Goal: Task Accomplishment & Management: Manage account settings

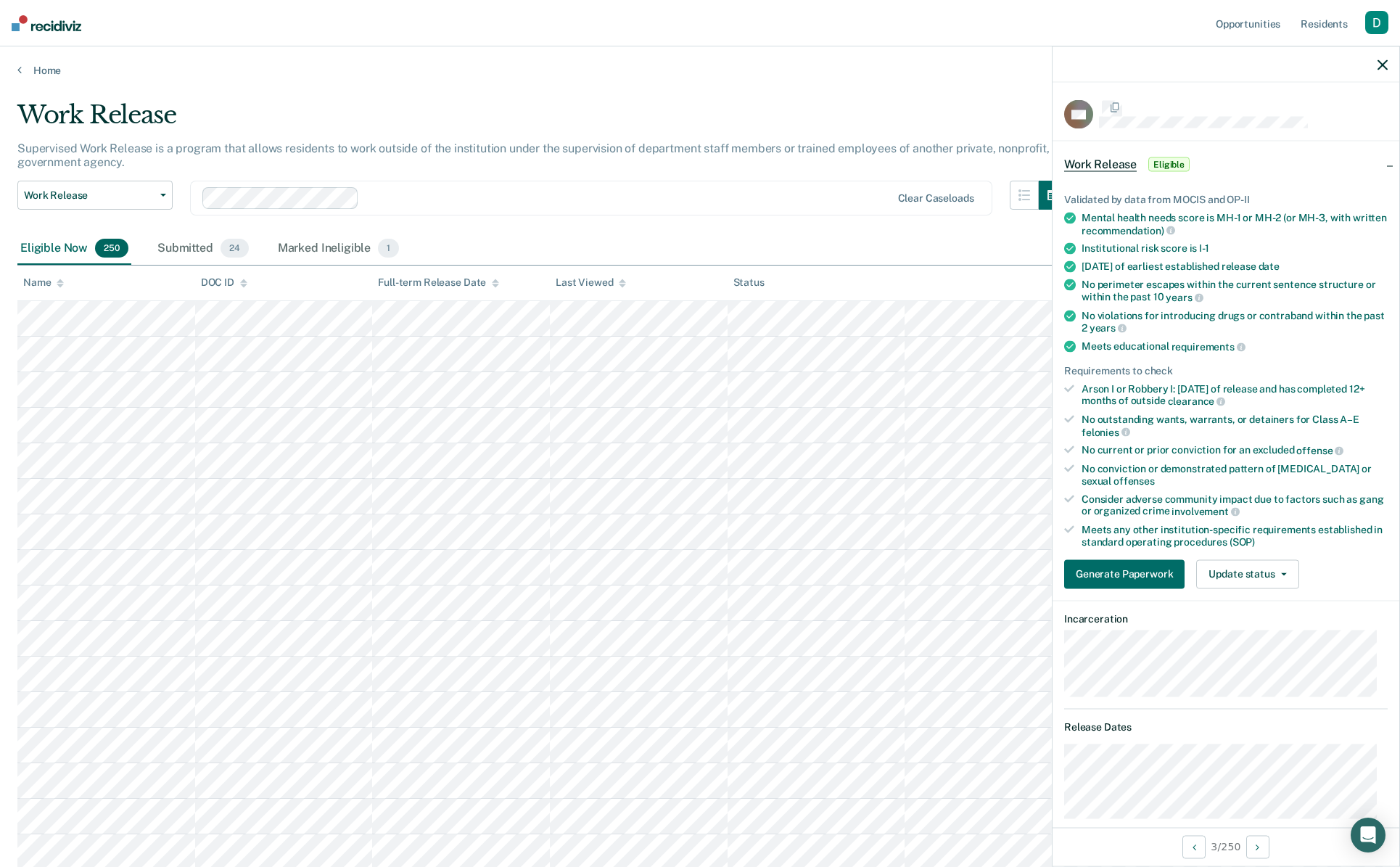
scroll to position [1015, 0]
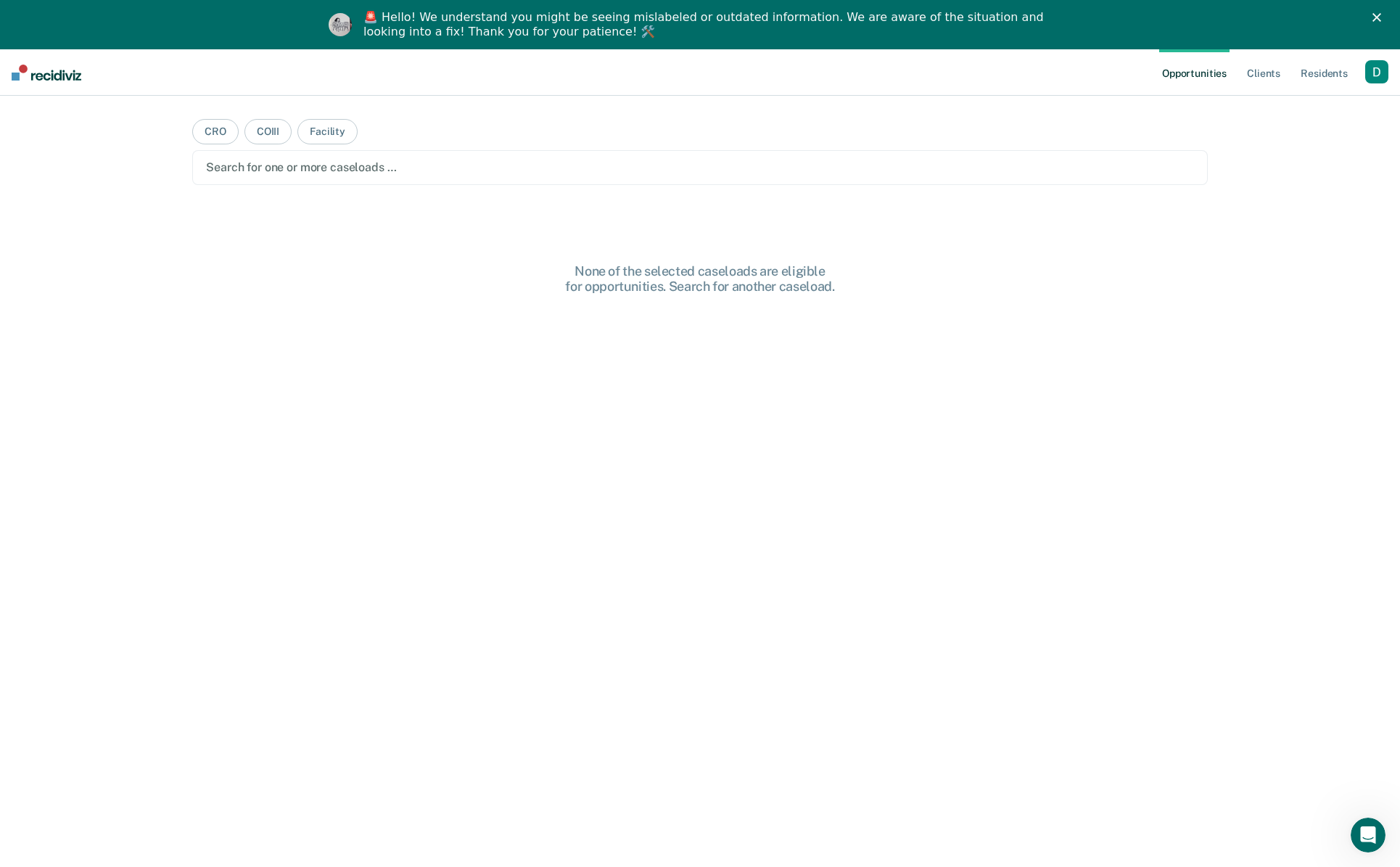
click at [1381, 19] on icon "Close" at bounding box center [1377, 18] width 8 height 8
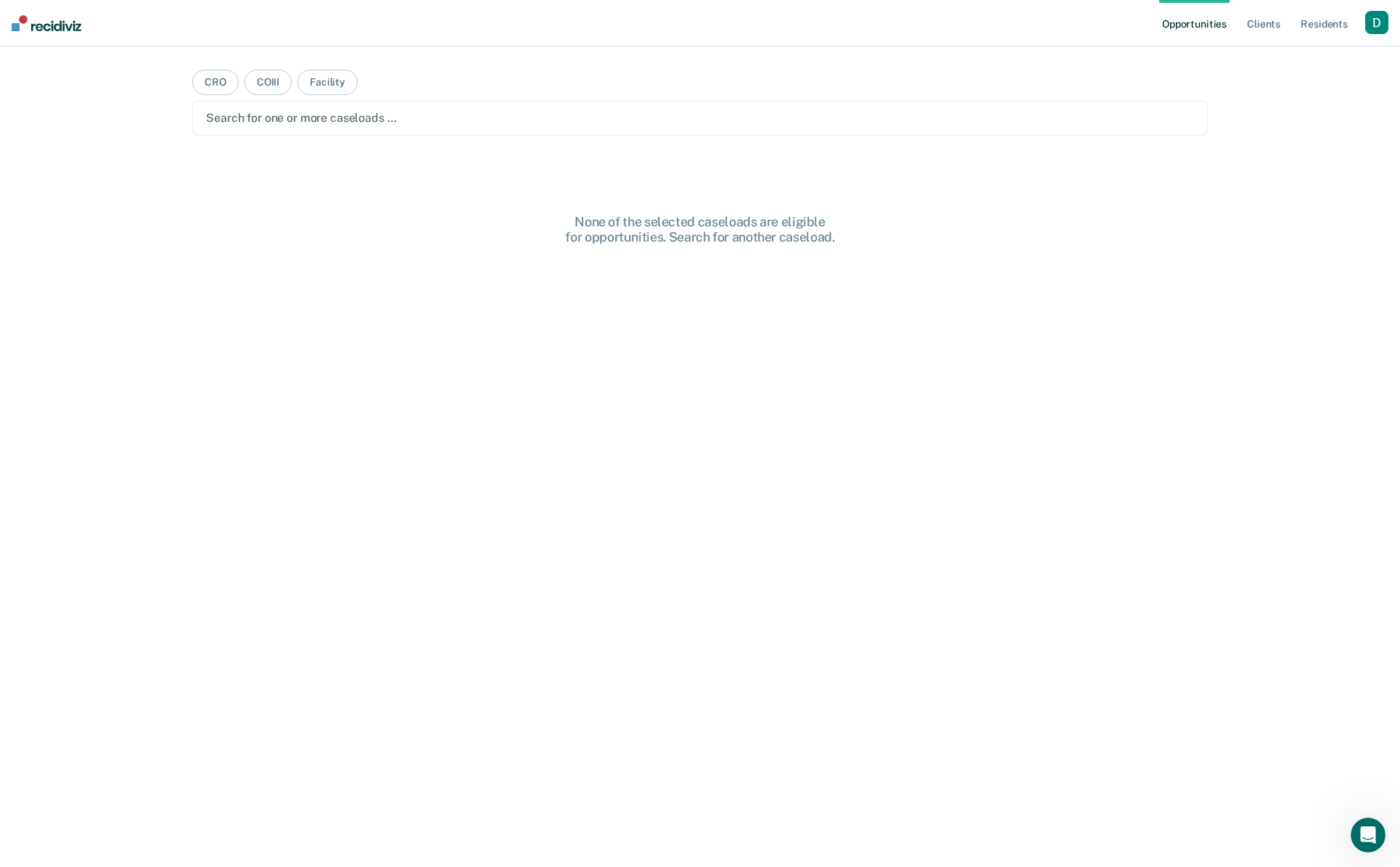
click at [1370, 25] on div "button" at bounding box center [1377, 23] width 23 height 23
click at [1357, 58] on link "Profile" at bounding box center [1318, 58] width 117 height 13
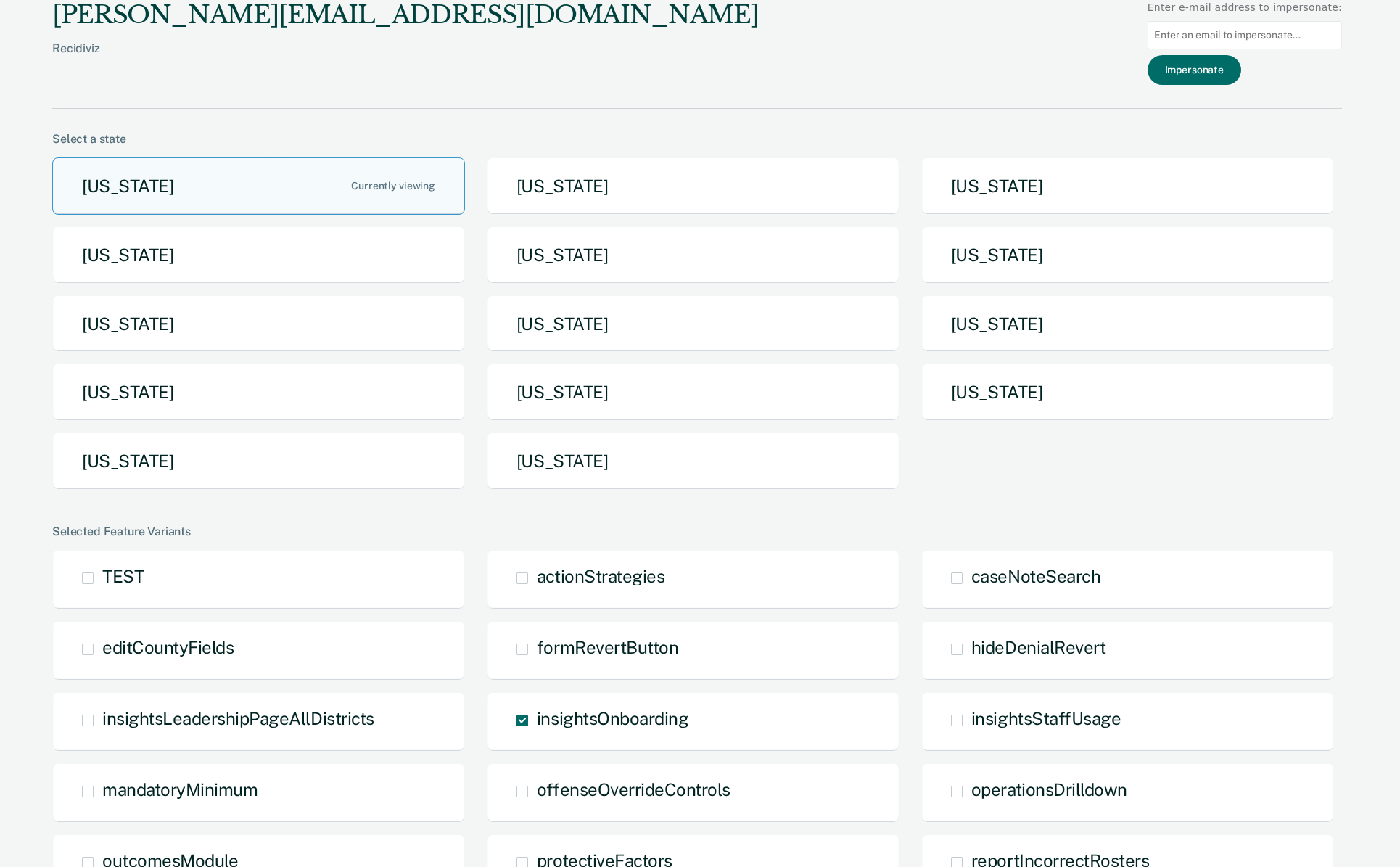
click at [1246, 39] on input at bounding box center [1244, 35] width 194 height 28
paste input "[PERSON_NAME][EMAIL_ADDRESS][PERSON_NAME][DOMAIN_NAME]"
type input "[PERSON_NAME][EMAIL_ADDRESS][PERSON_NAME][DOMAIN_NAME]"
click at [1209, 74] on button "Impersonate" at bounding box center [1194, 70] width 93 height 30
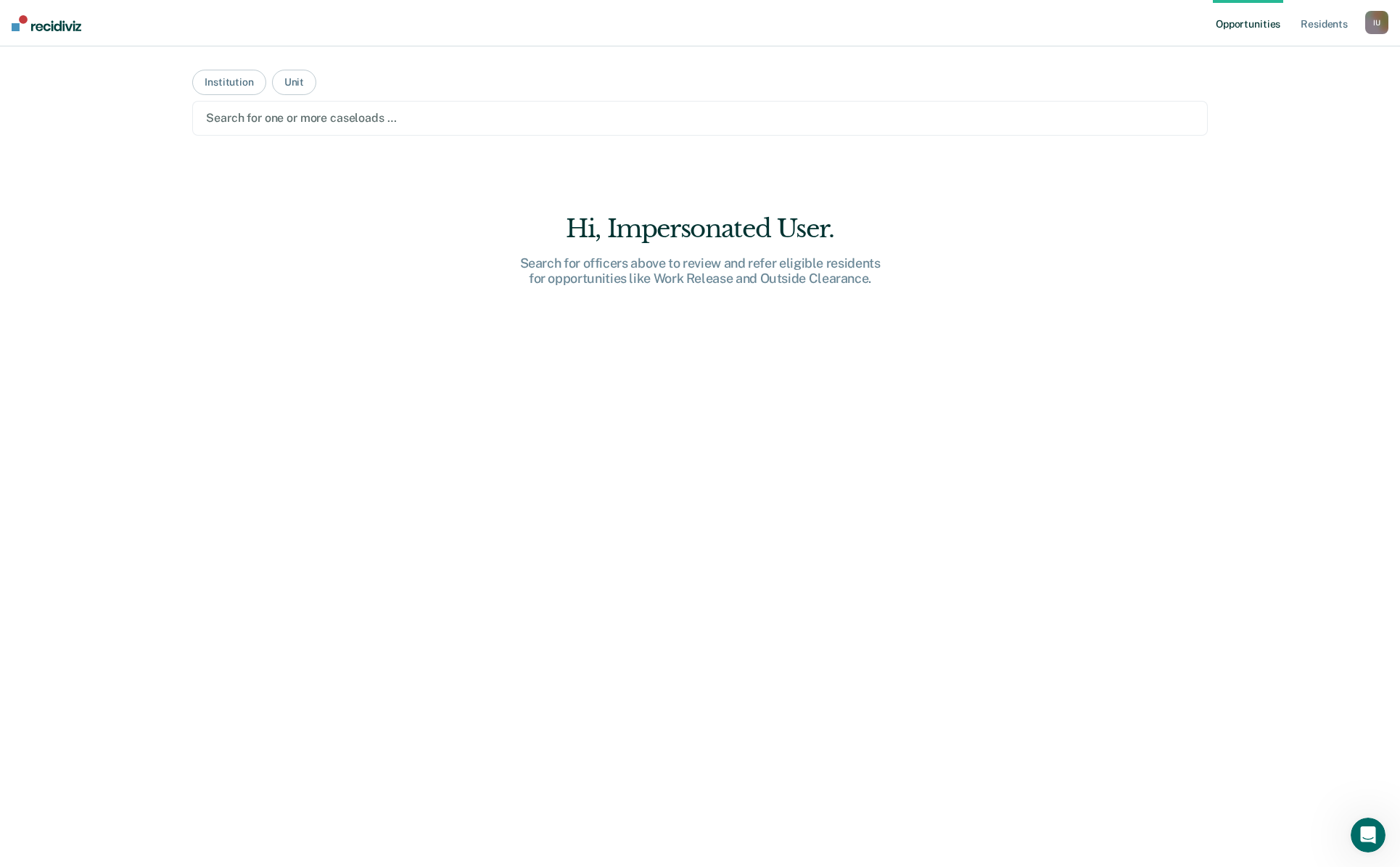
click at [687, 125] on div at bounding box center [700, 118] width 988 height 17
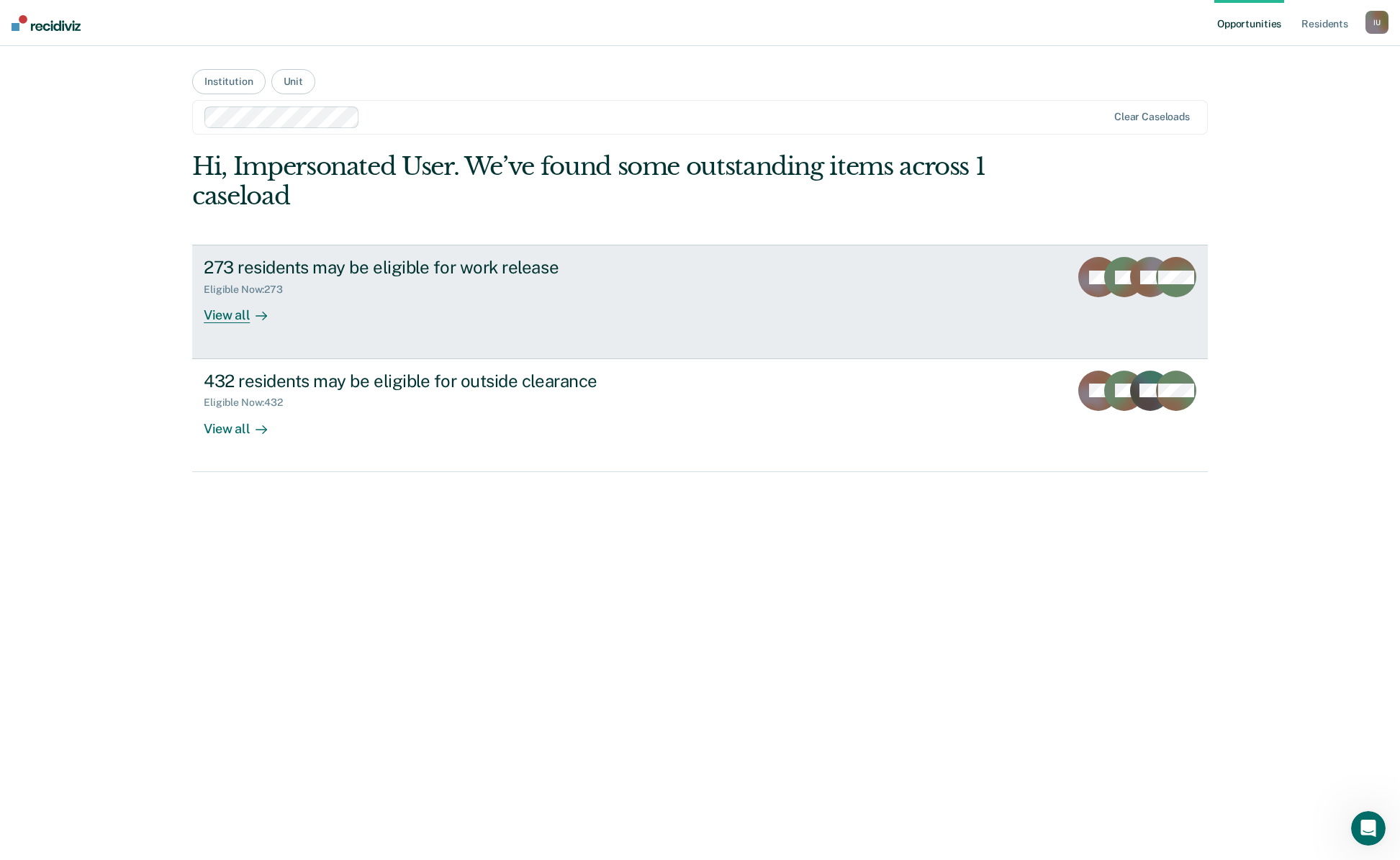
click at [271, 311] on div "View all" at bounding box center [243, 310] width 80 height 28
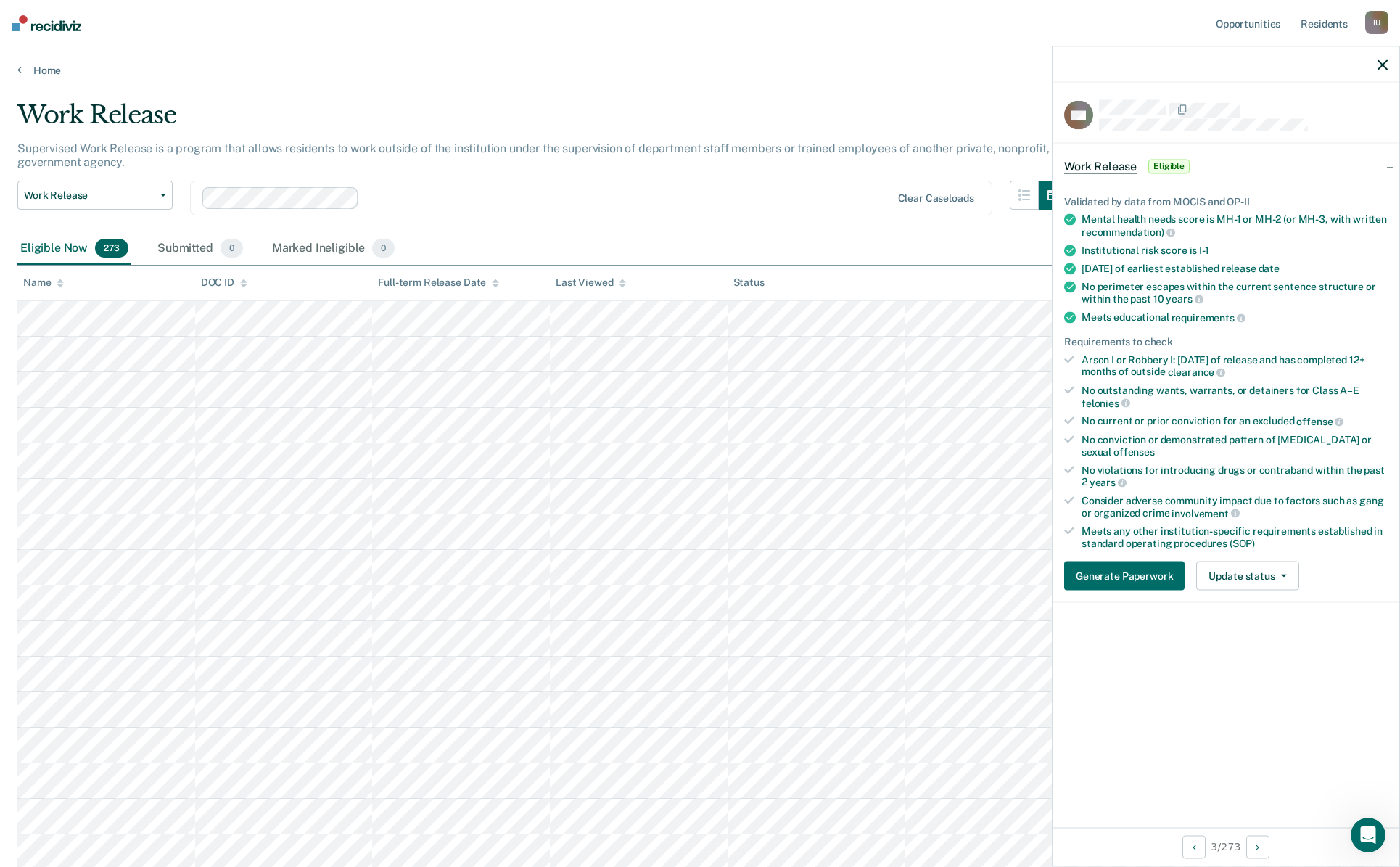
click at [1382, 69] on icon "button" at bounding box center [1382, 64] width 10 height 10
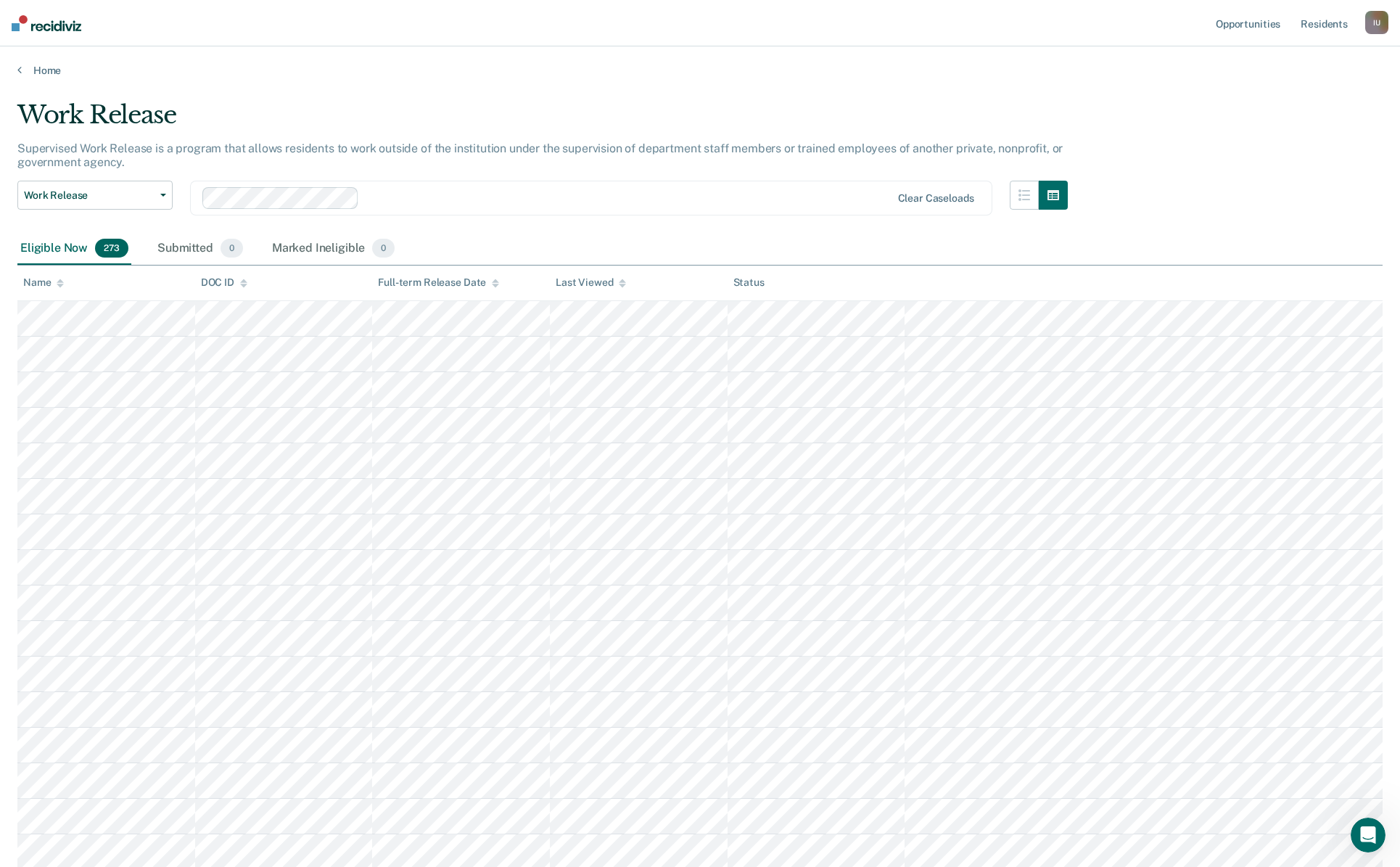
click at [1386, 21] on div "I U" at bounding box center [1377, 23] width 23 height 23
click at [1337, 58] on link "Profile" at bounding box center [1318, 58] width 117 height 13
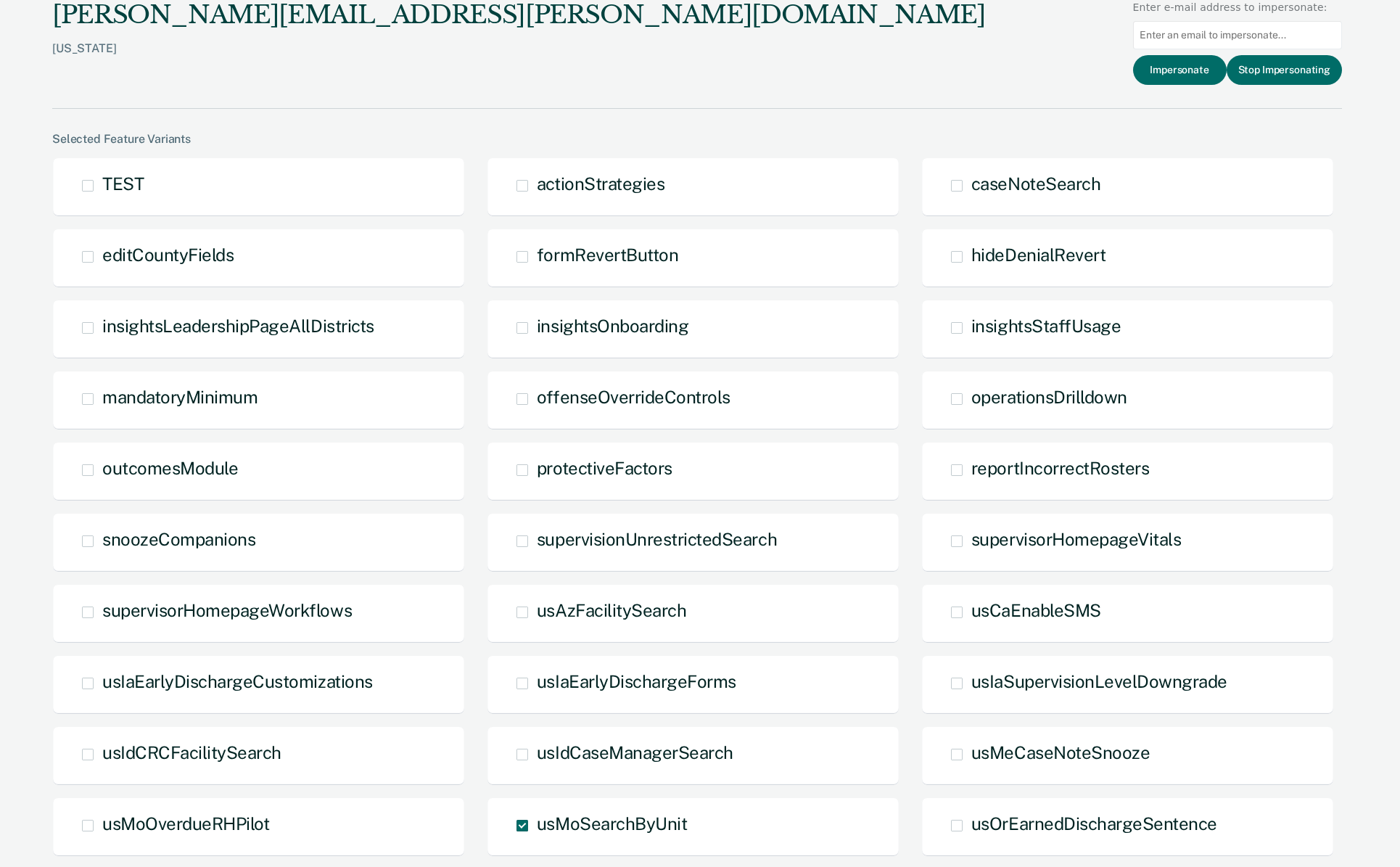
click at [1246, 43] on input at bounding box center [1237, 35] width 209 height 28
paste input "[PERSON_NAME][EMAIL_ADDRESS][PERSON_NAME][DOMAIN_NAME]"
type input "[PERSON_NAME][EMAIL_ADDRESS][PERSON_NAME][DOMAIN_NAME]"
click at [1280, 79] on button "Stop Impersonating" at bounding box center [1284, 70] width 115 height 30
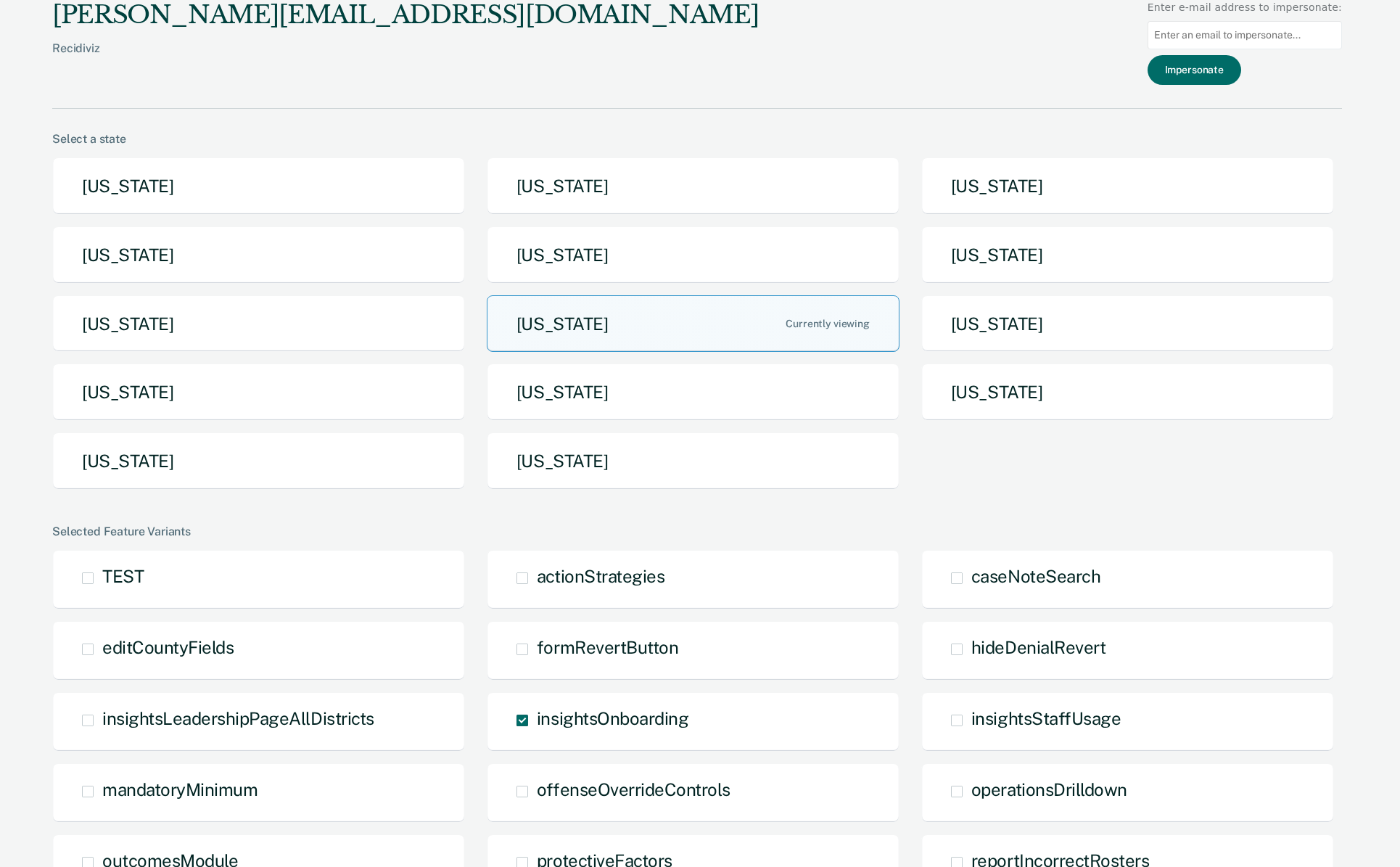
click at [1211, 42] on input at bounding box center [1244, 35] width 194 height 28
paste input "aaron.markley@doc.mo.gov"
type input "aaron.markley@doc.mo.gov"
click at [1210, 70] on button "Impersonate" at bounding box center [1194, 70] width 93 height 30
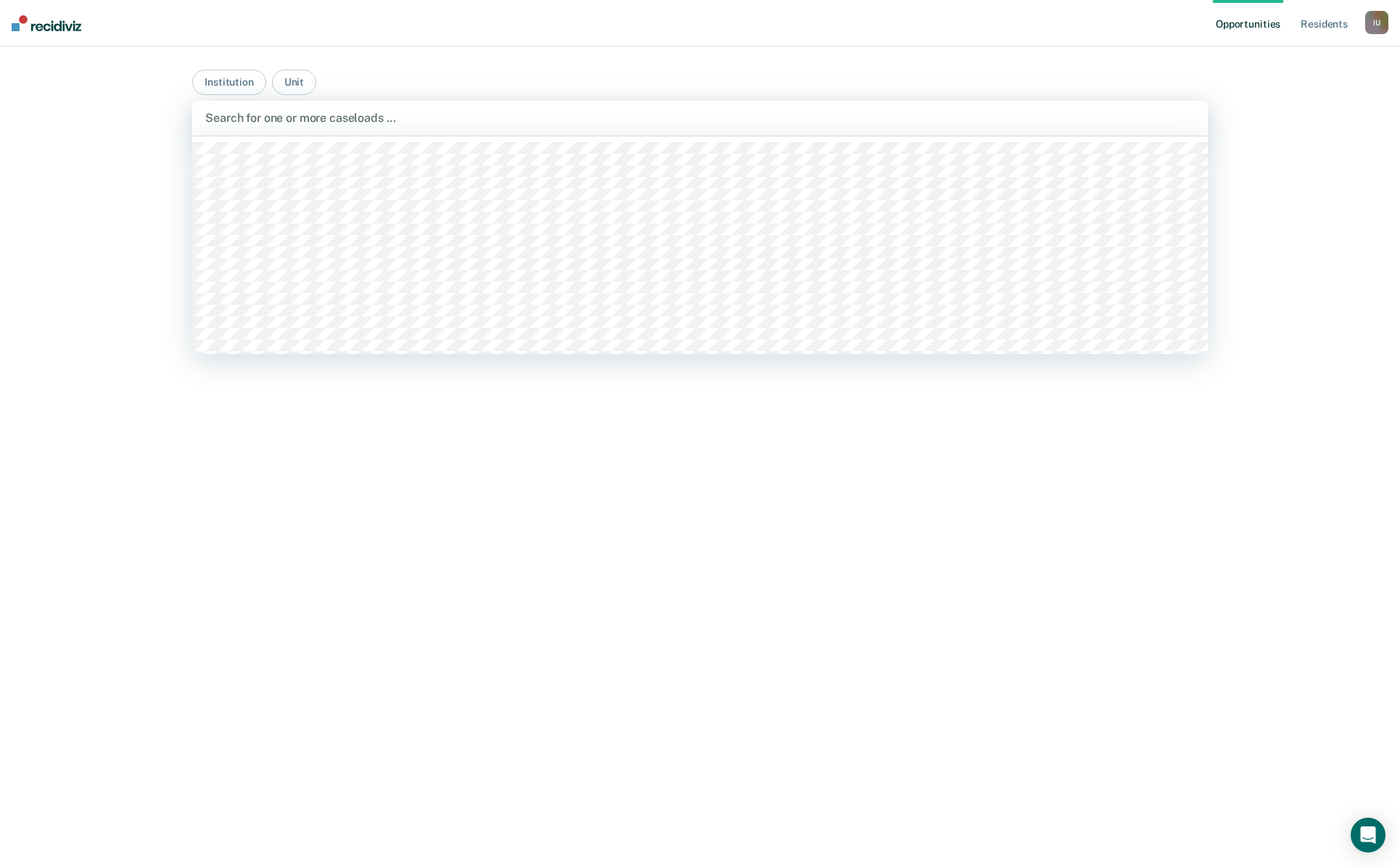
click at [365, 111] on div at bounding box center [700, 118] width 990 height 17
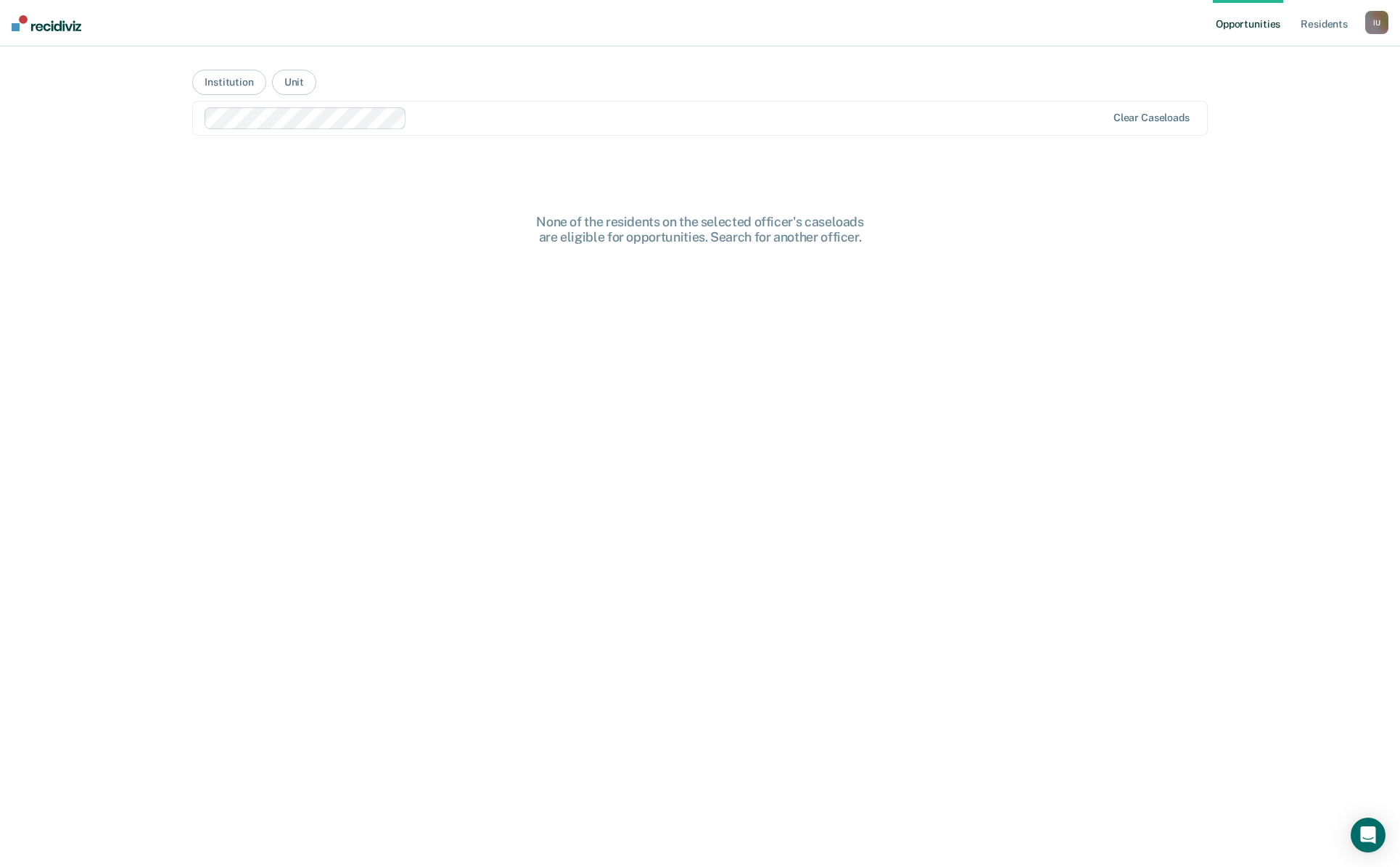
click at [423, 230] on div "None of the residents on the selected officer's caseloads are eligible for oppo…" at bounding box center [699, 566] width 1015 height 704
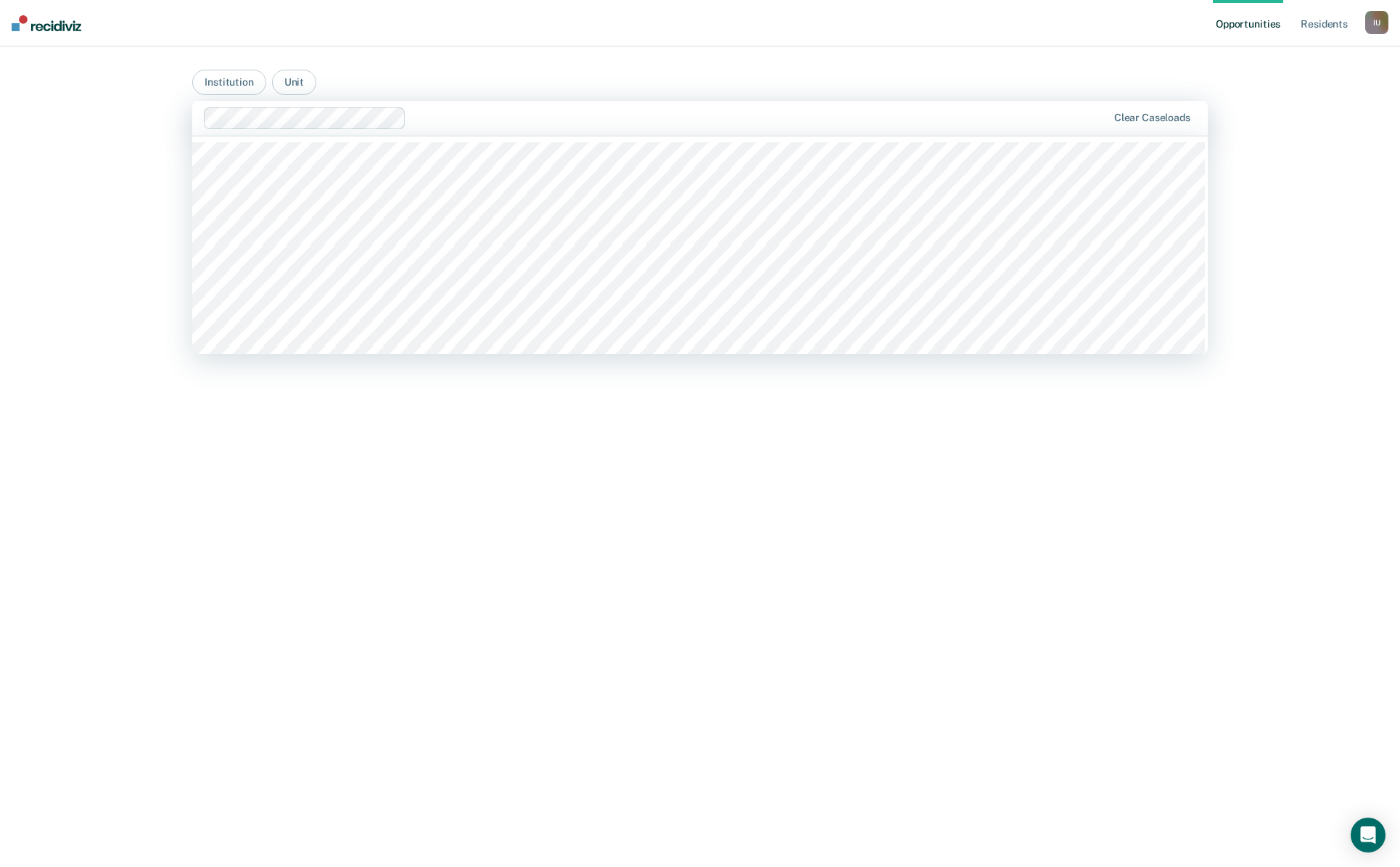
click at [437, 118] on div at bounding box center [759, 118] width 695 height 17
click at [393, 118] on div at bounding box center [700, 118] width 990 height 17
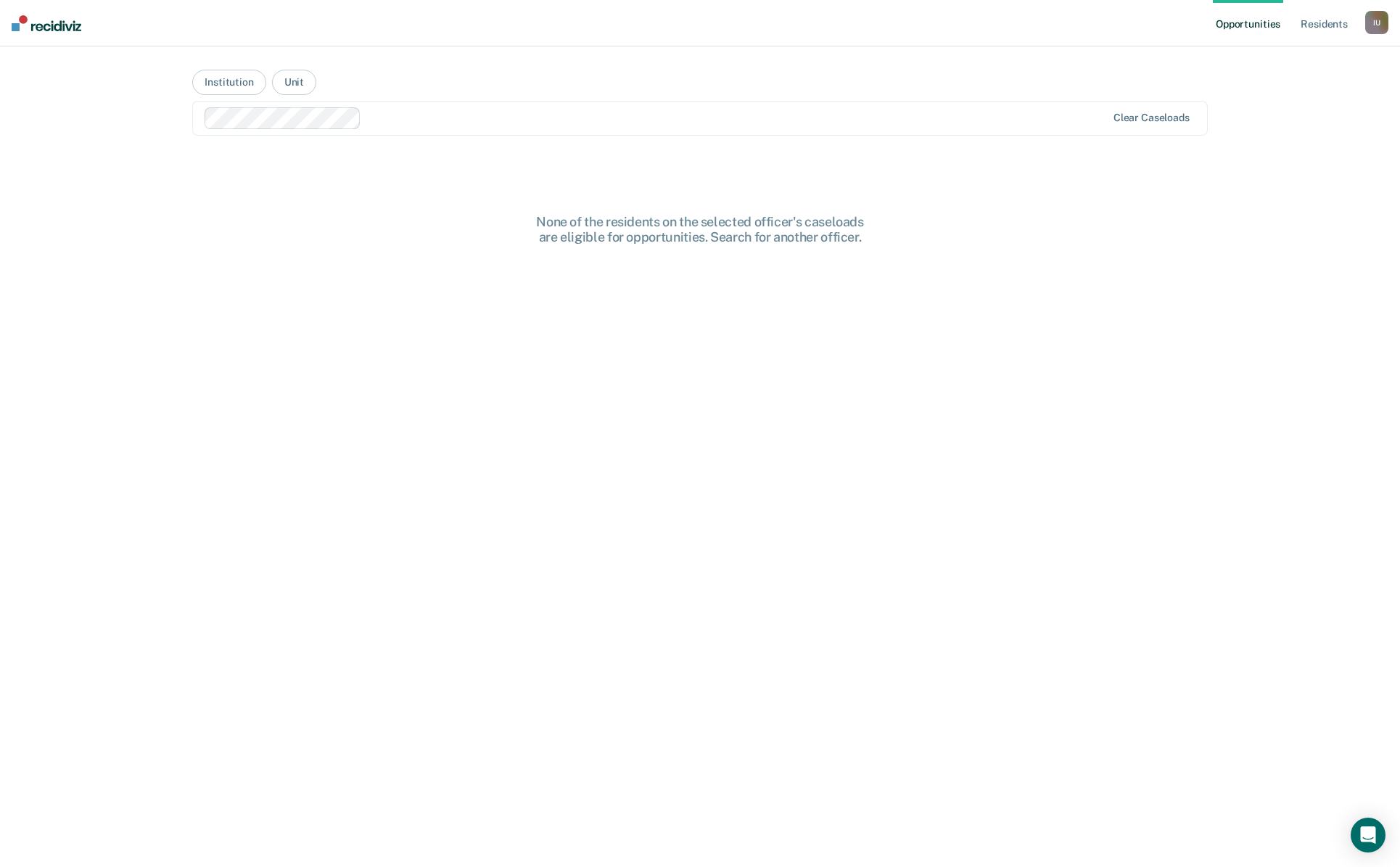
click at [392, 121] on div at bounding box center [737, 118] width 739 height 17
